Goal: Check status: Check status

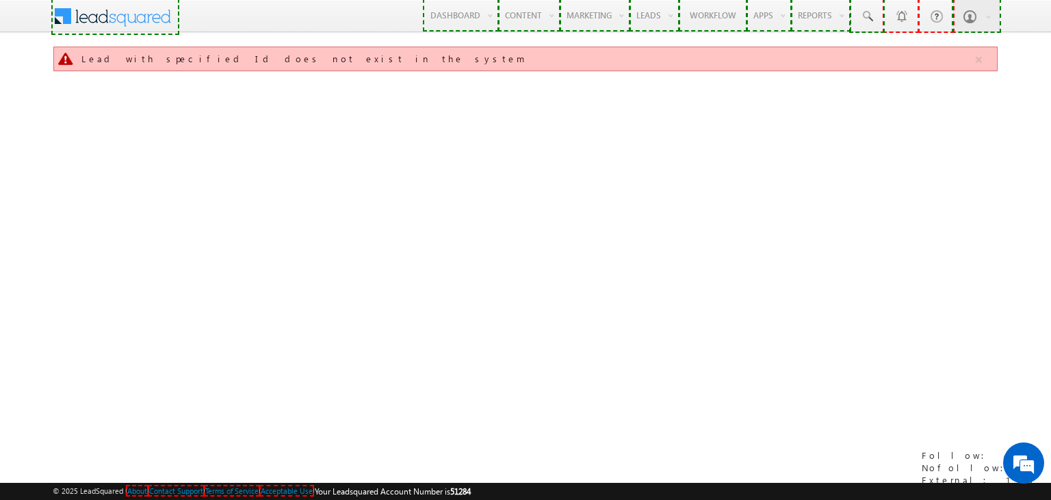
click at [980, 146] on div "Lead with specified Id does not exist in the system" at bounding box center [526, 217] width 946 height 342
click at [729, 169] on div "Lead with specified Id does not exist in the system" at bounding box center [526, 217] width 946 height 342
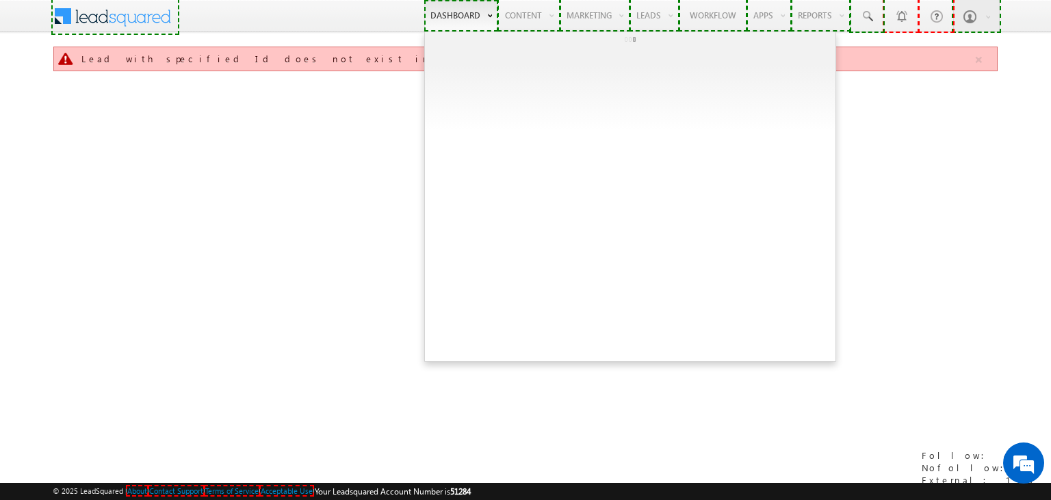
click at [452, 17] on link "Dashboard" at bounding box center [461, 15] width 74 height 31
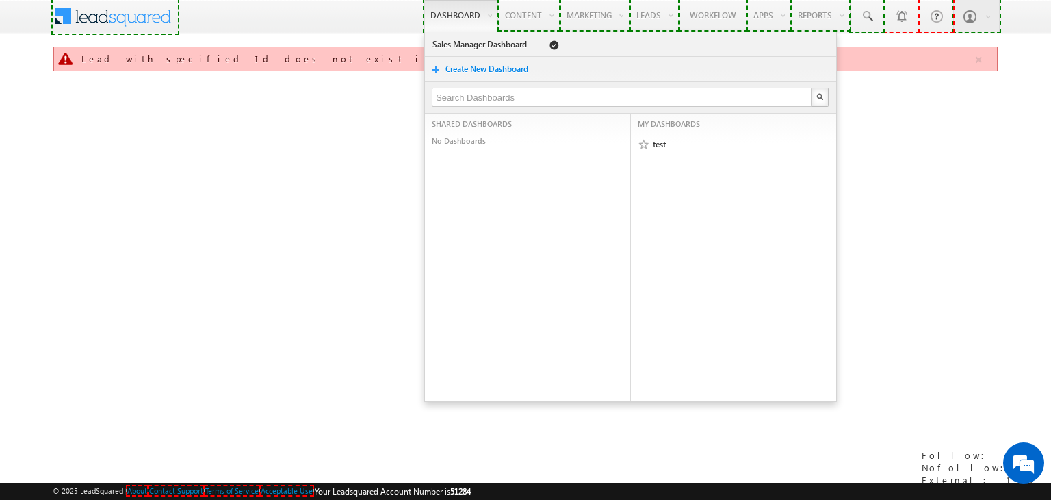
click at [323, 157] on div "Lead with specified Id does not exist in the system" at bounding box center [526, 217] width 946 height 342
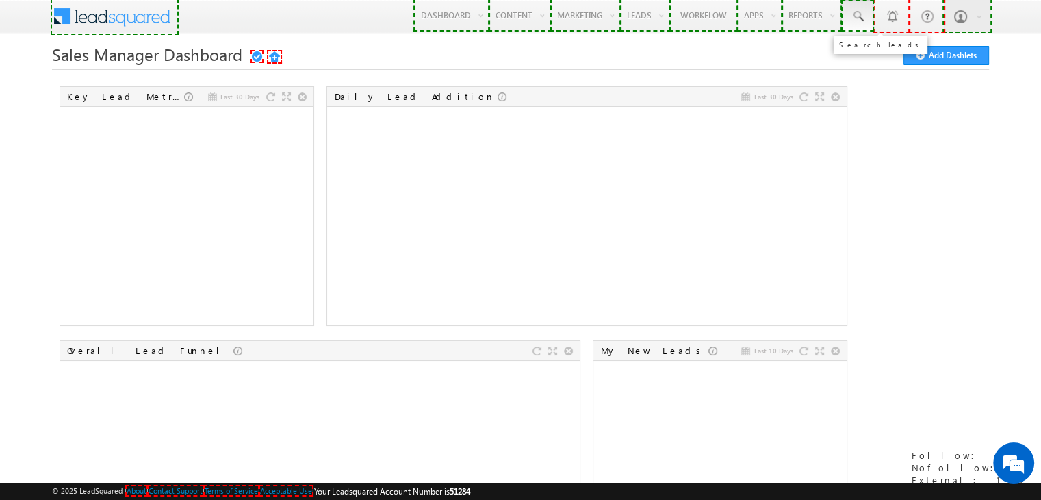
click at [861, 19] on span at bounding box center [858, 17] width 14 height 14
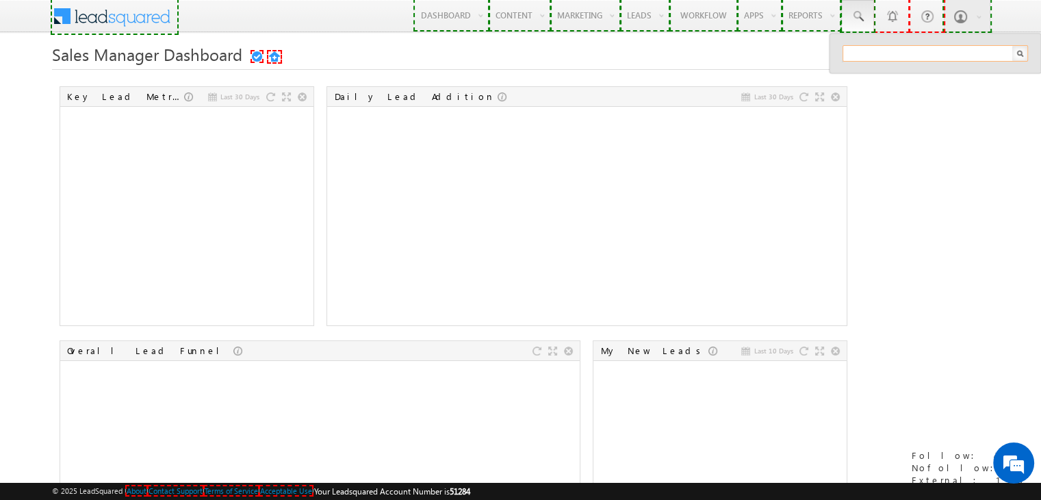
paste input "1088993891"
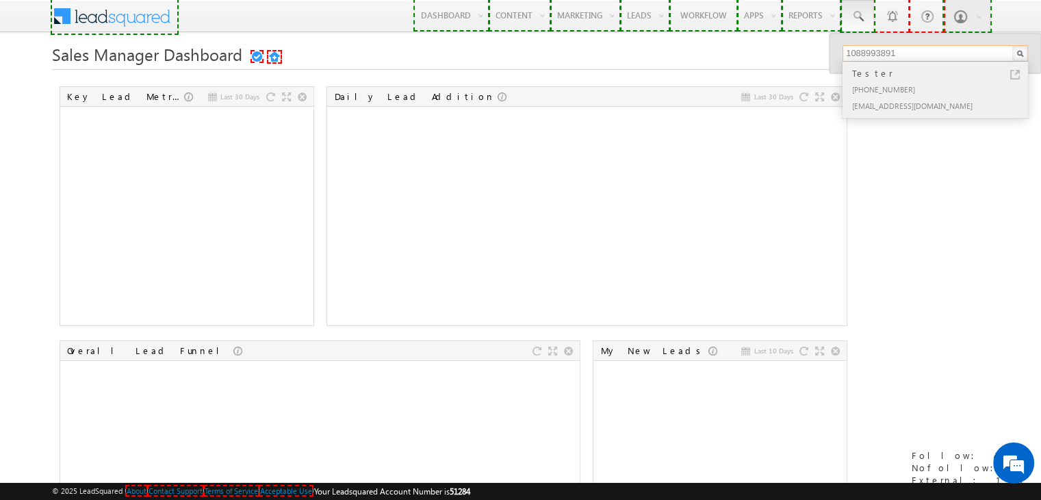
type input "1088993891"
click at [898, 91] on div "+91-1088993891" at bounding box center [940, 89] width 183 height 16
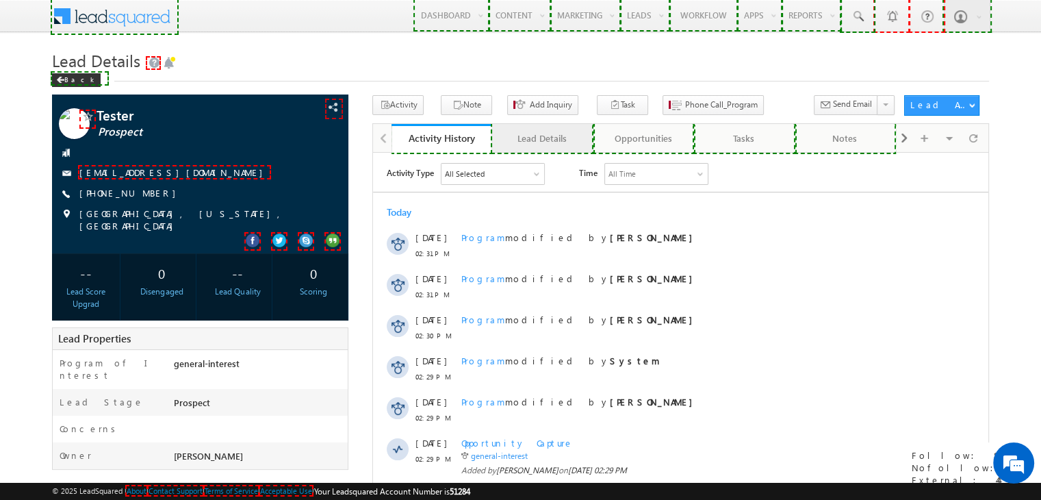
click at [542, 142] on div "Lead Details" at bounding box center [541, 138] width 77 height 16
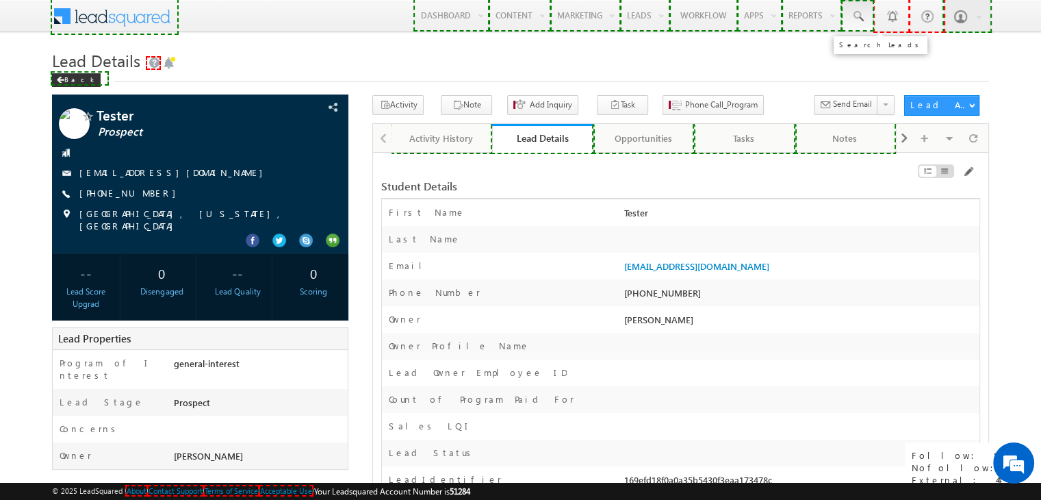
click at [857, 24] on link at bounding box center [857, 15] width 33 height 31
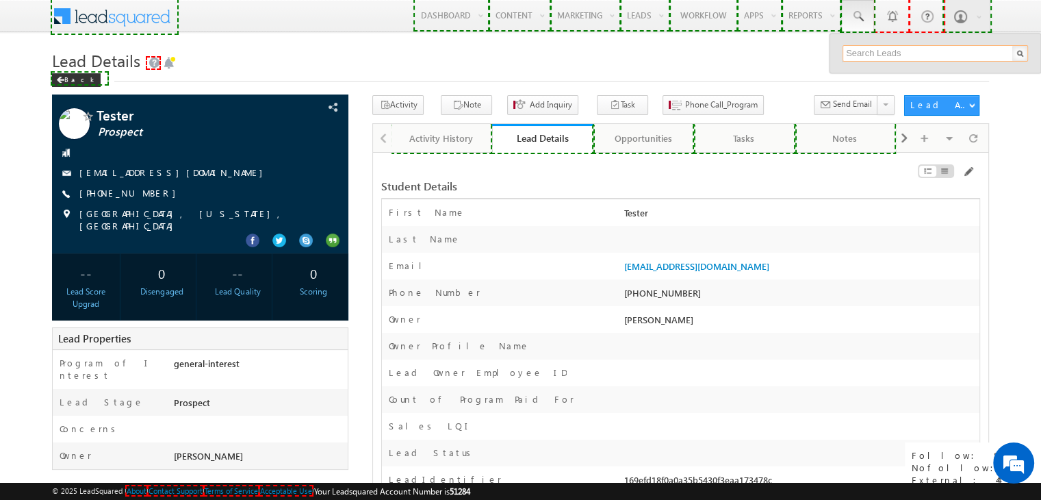
paste input "1088993888"
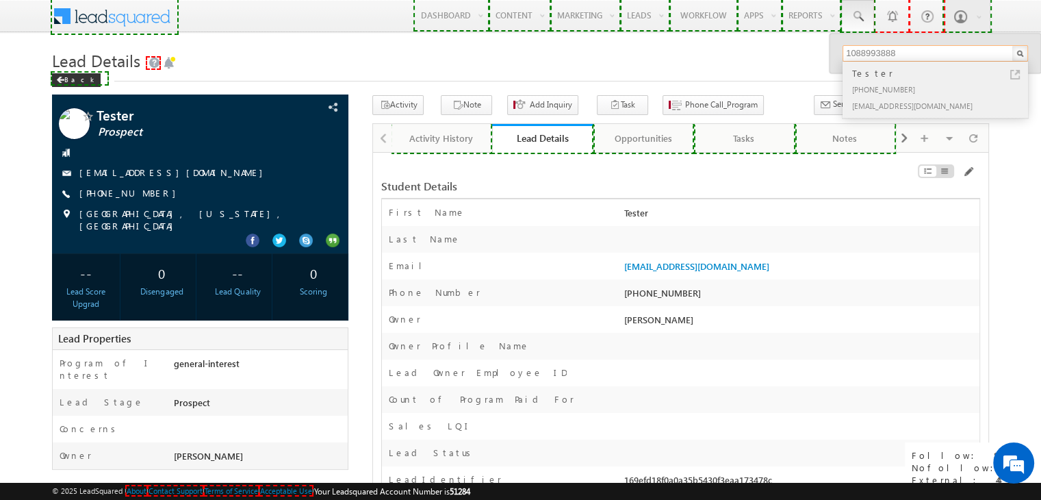
type input "1088993888"
click at [880, 95] on div "+91-1088993888" at bounding box center [940, 89] width 183 height 16
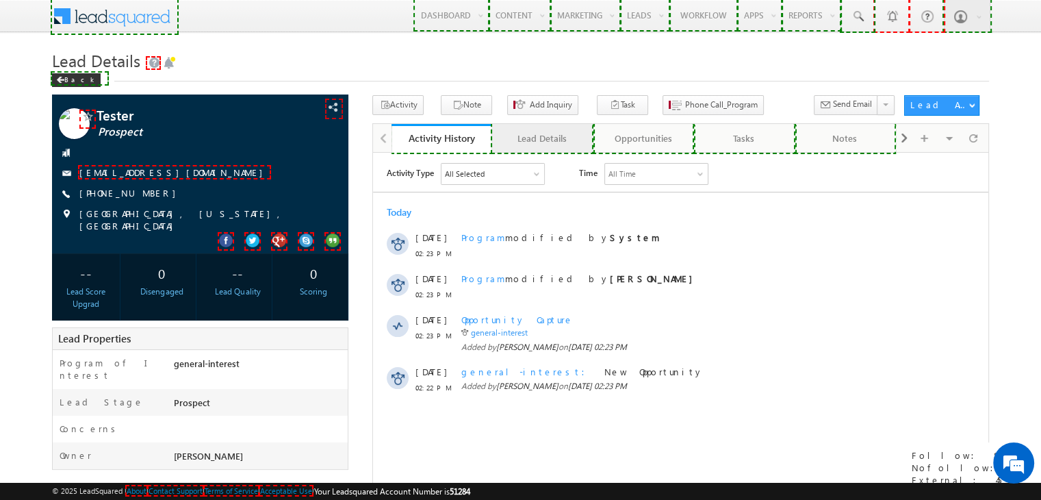
click at [567, 138] on div "Lead Details" at bounding box center [541, 138] width 77 height 16
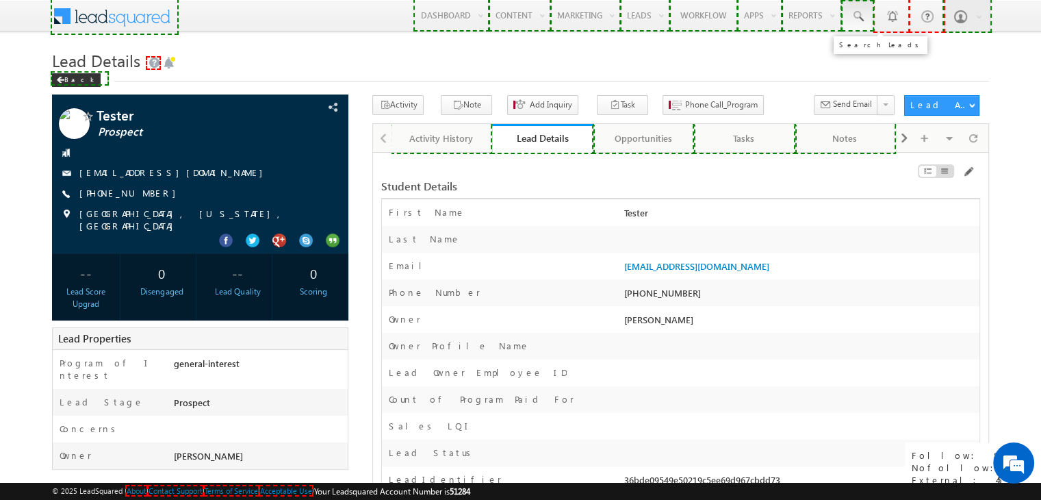
click at [862, 12] on span at bounding box center [858, 17] width 14 height 14
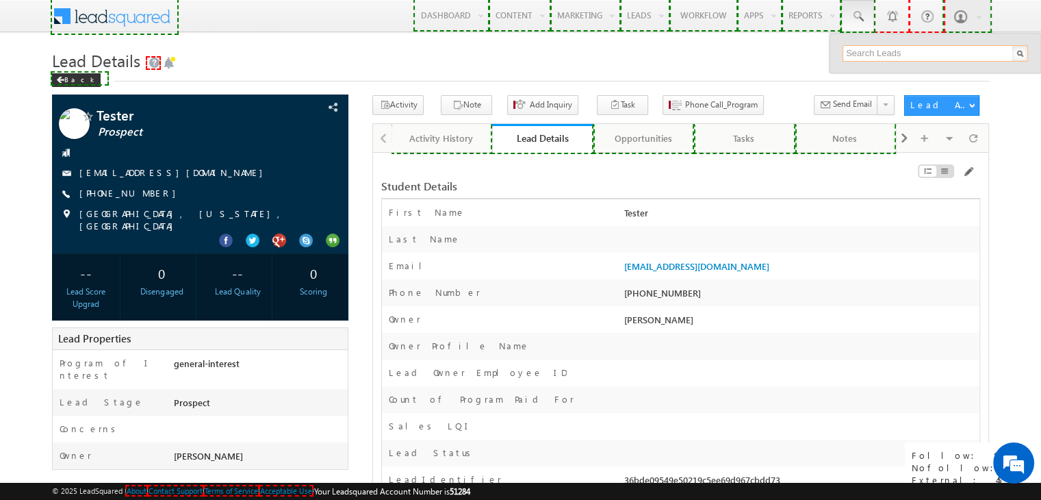
paste input "1088993886"
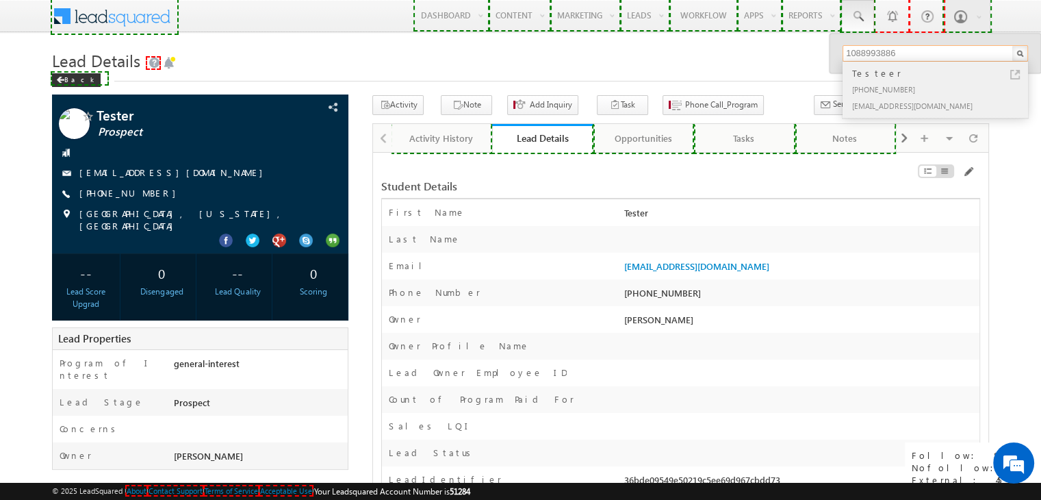
type input "1088993886"
click at [887, 95] on div "[PHONE_NUMBER]" at bounding box center [940, 89] width 183 height 16
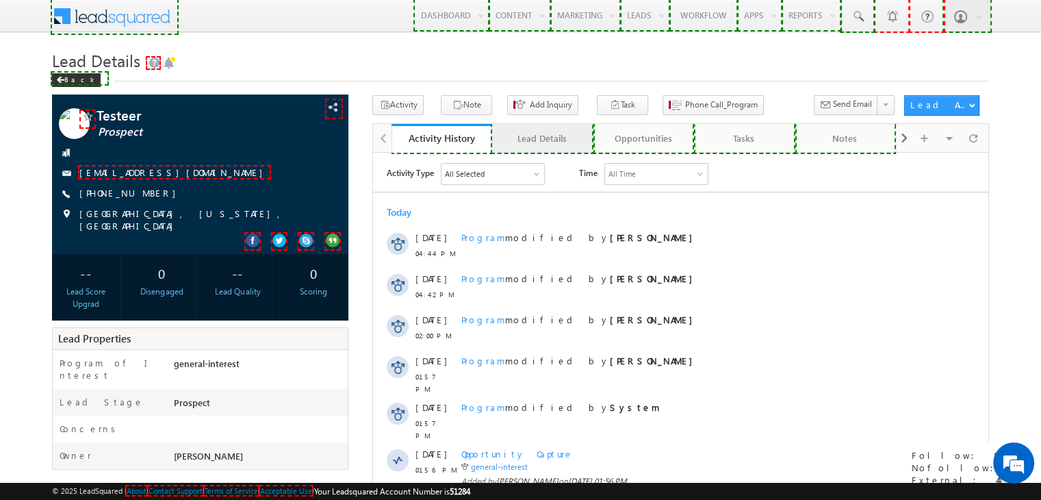
click at [530, 140] on div "Lead Details" at bounding box center [541, 138] width 77 height 16
